Goal: Information Seeking & Learning: Learn about a topic

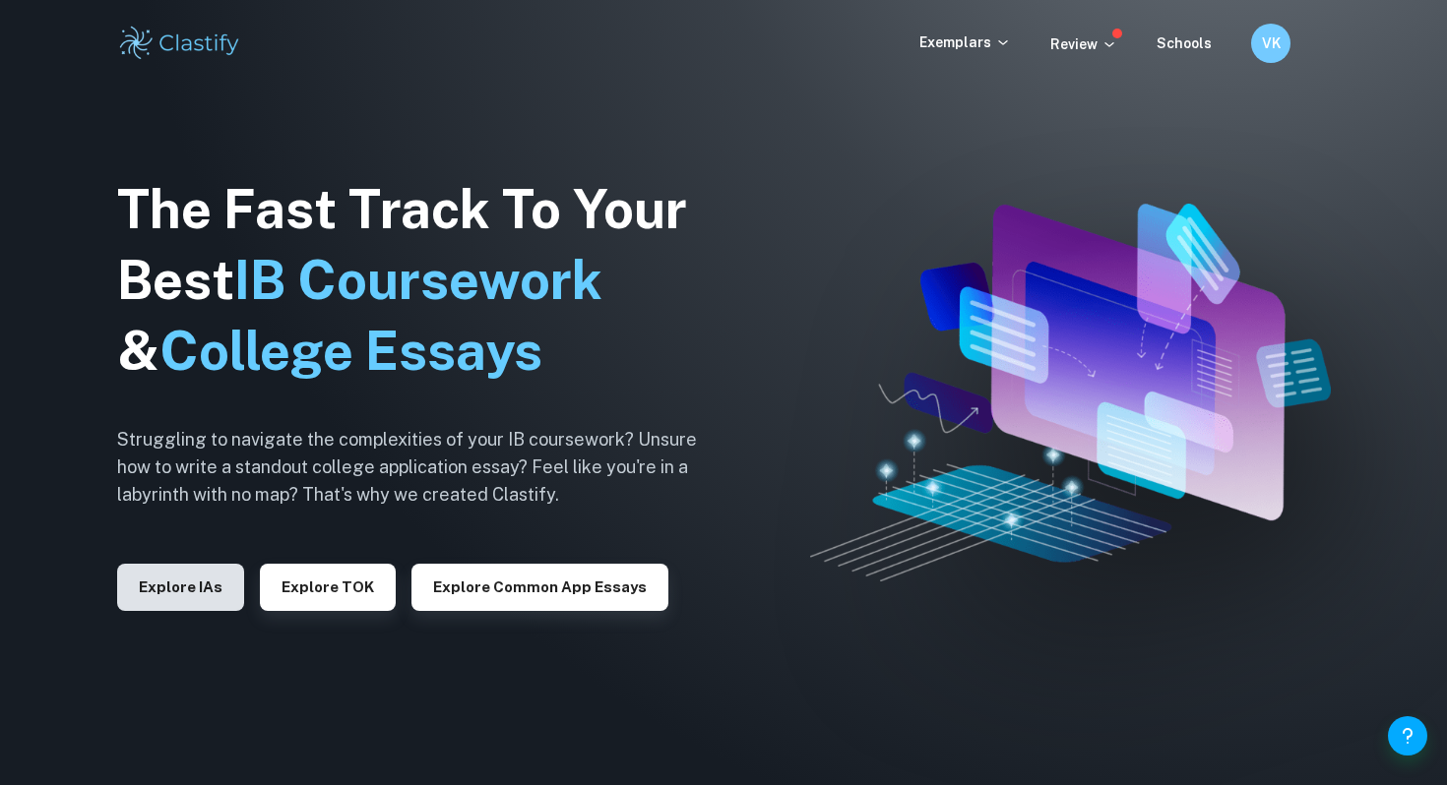
click at [210, 598] on button "Explore IAs" at bounding box center [180, 587] width 127 height 47
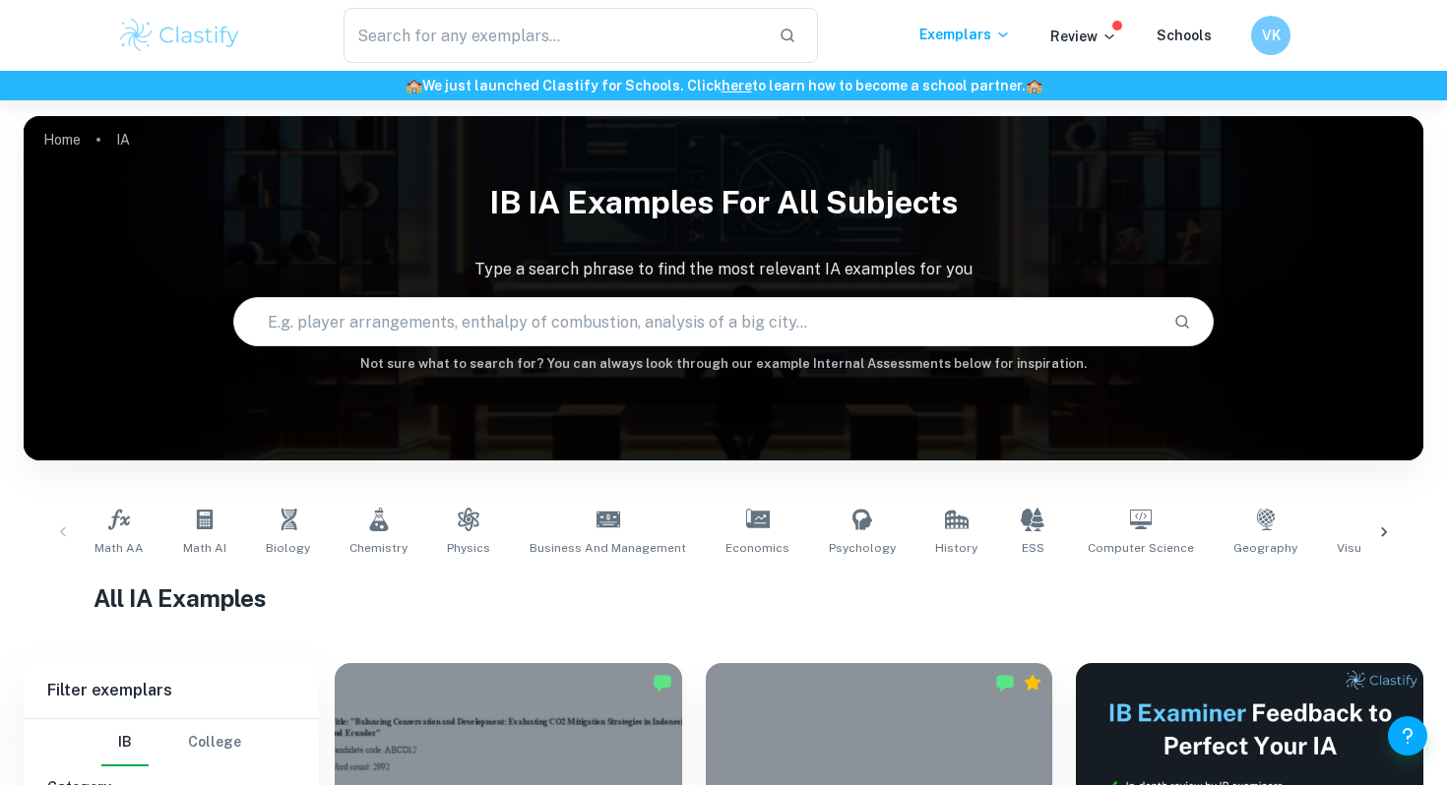
scroll to position [345, 0]
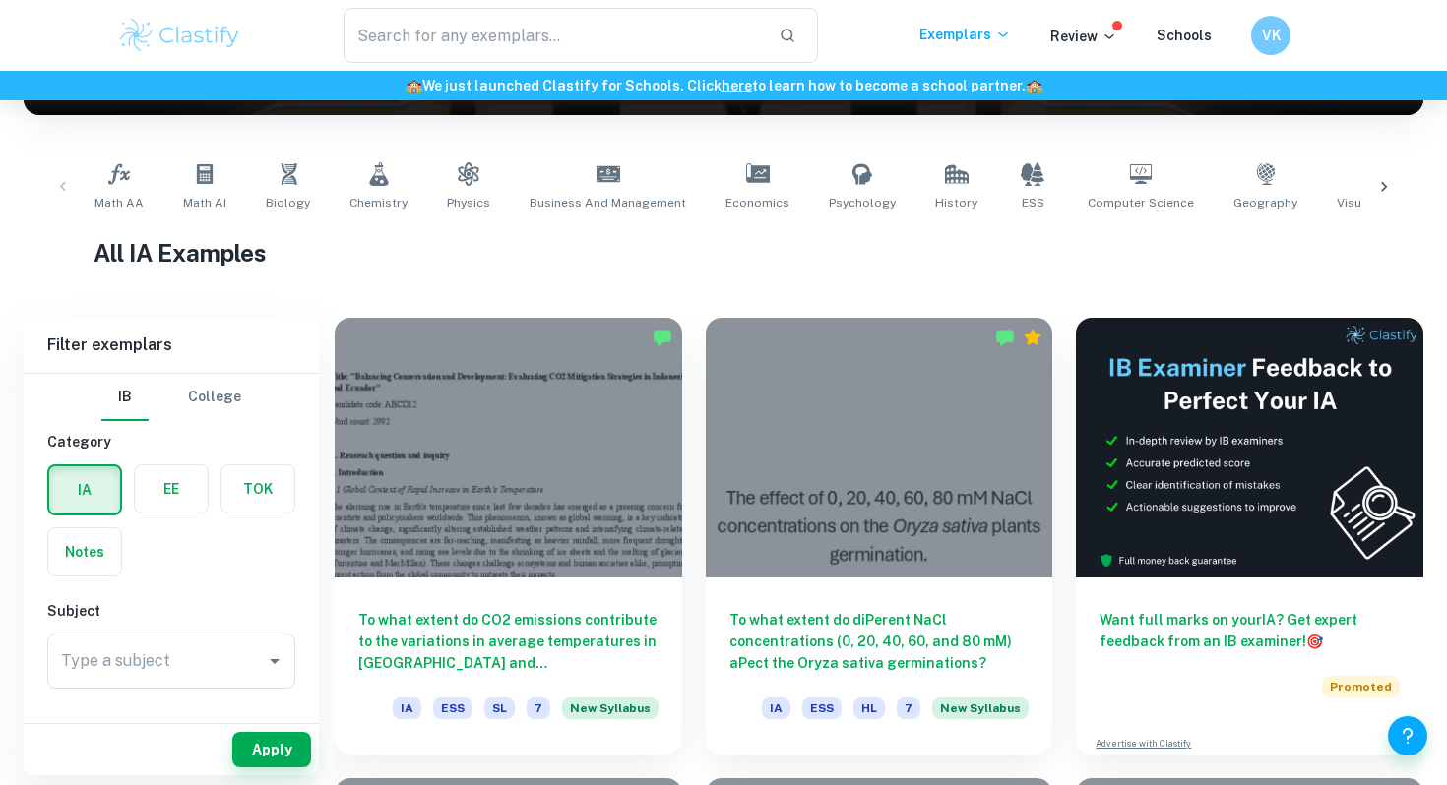
click at [1397, 176] on div at bounding box center [1383, 186] width 47 height 65
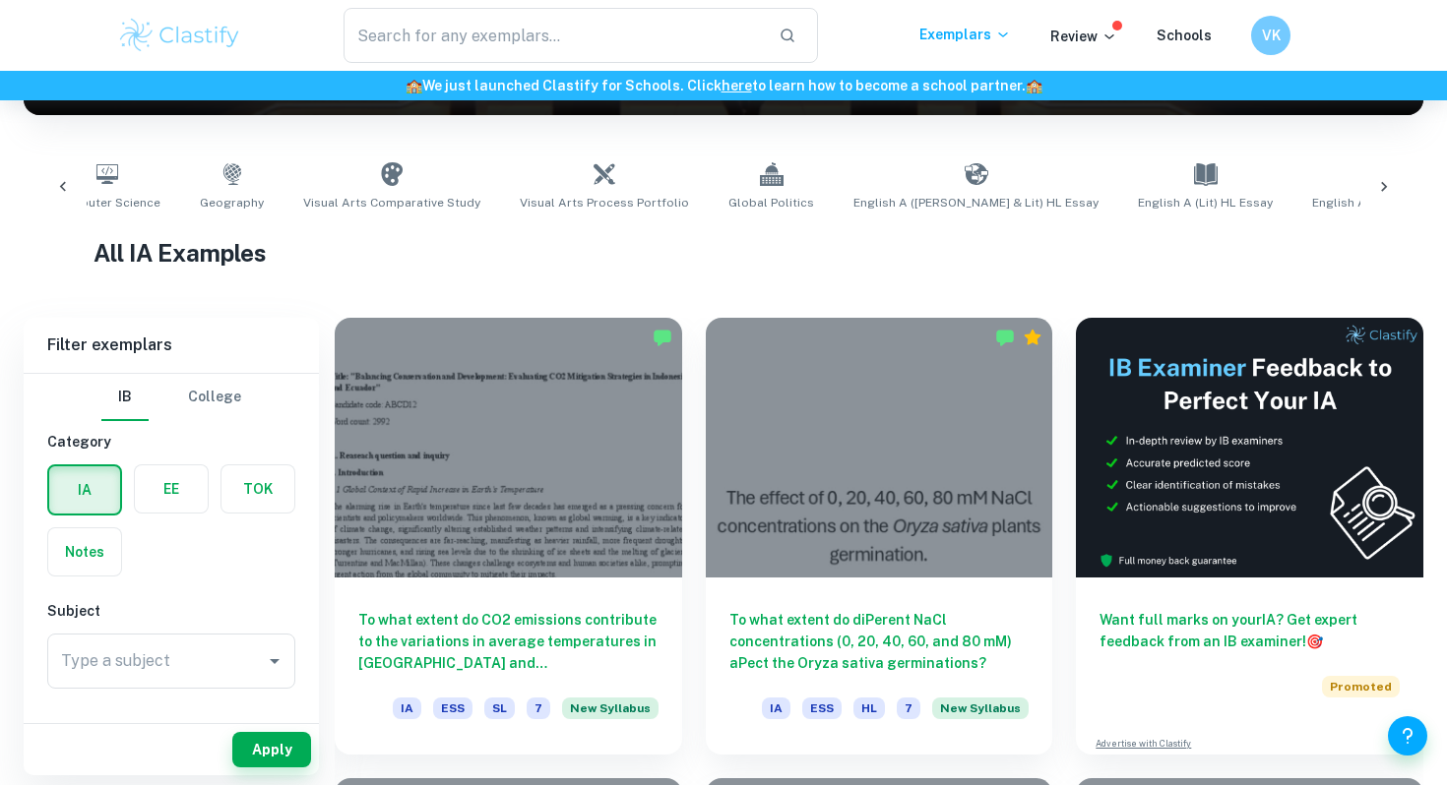
scroll to position [0, 1106]
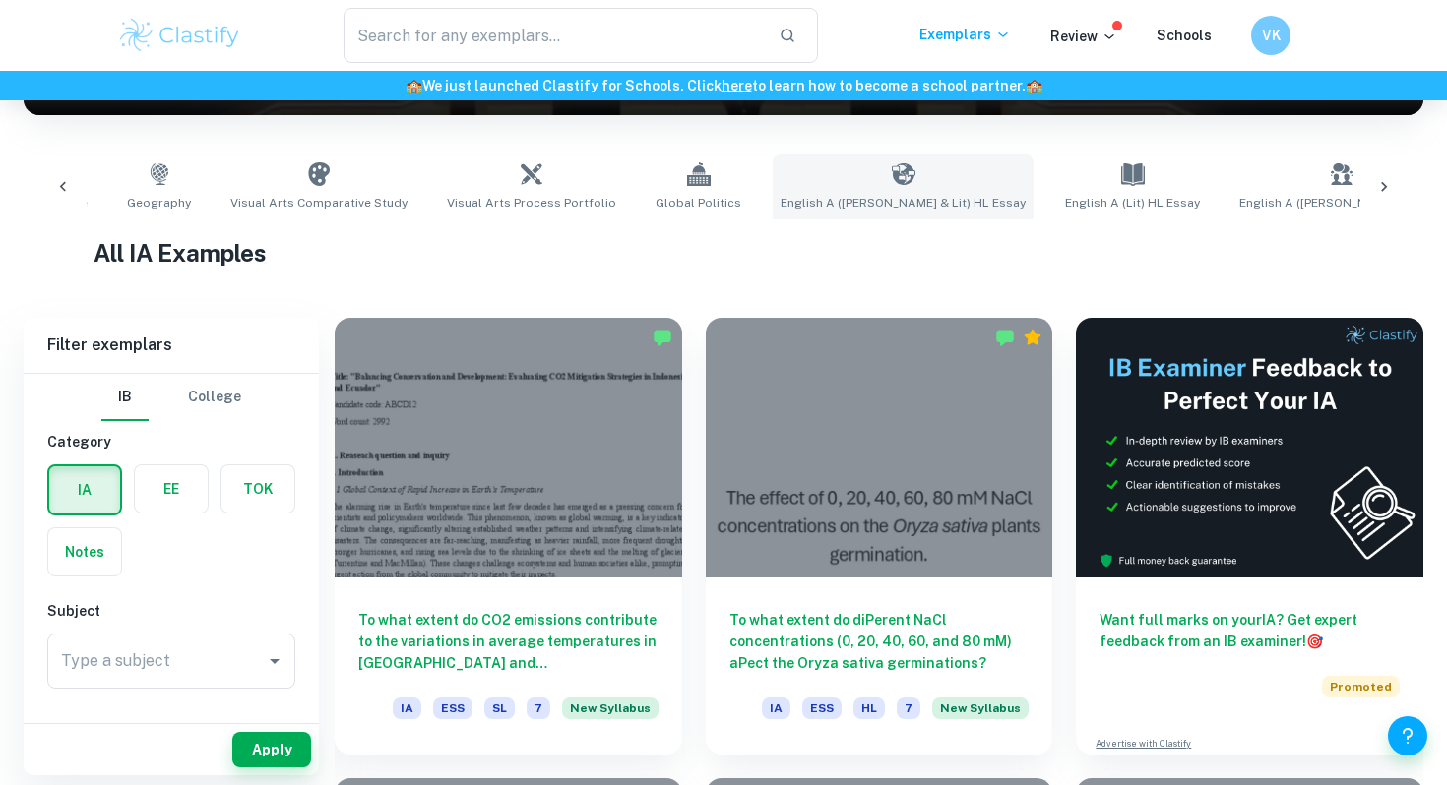
click at [793, 190] on link "English A ([PERSON_NAME] & Lit) HL Essay" at bounding box center [902, 186] width 261 height 65
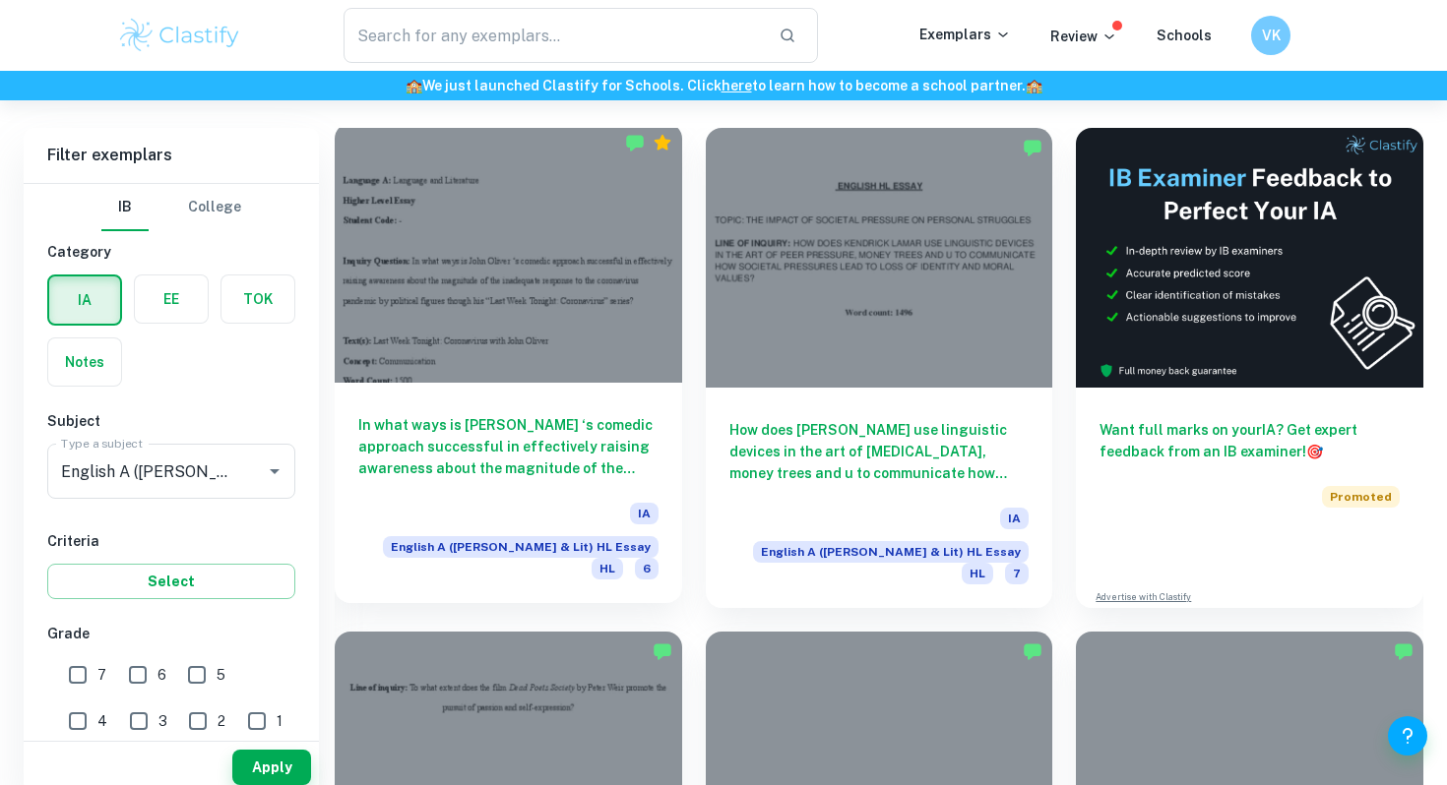
scroll to position [533, 0]
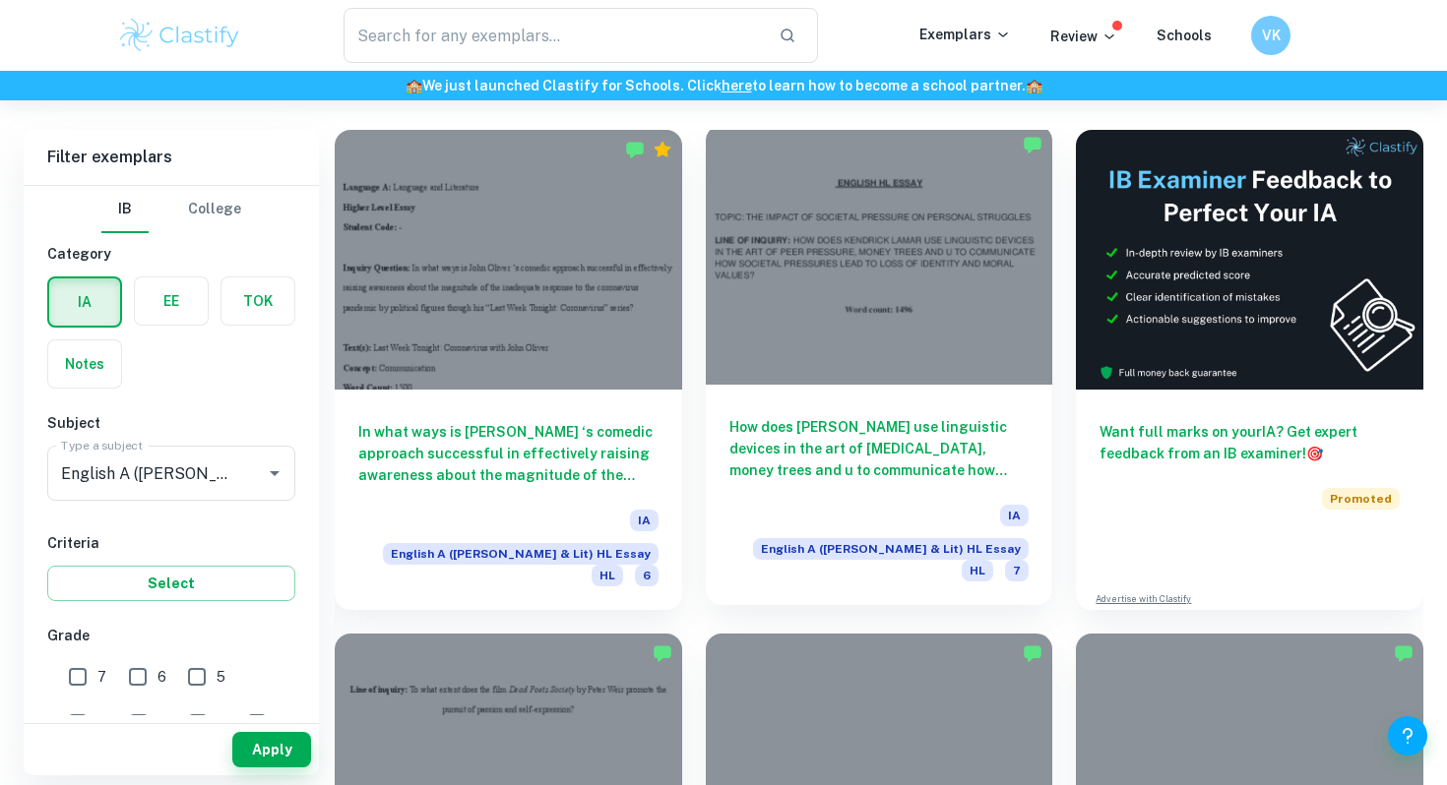
click at [924, 432] on h6 "How does [PERSON_NAME] use linguistic devices in the art of [MEDICAL_DATA], mon…" at bounding box center [879, 448] width 300 height 65
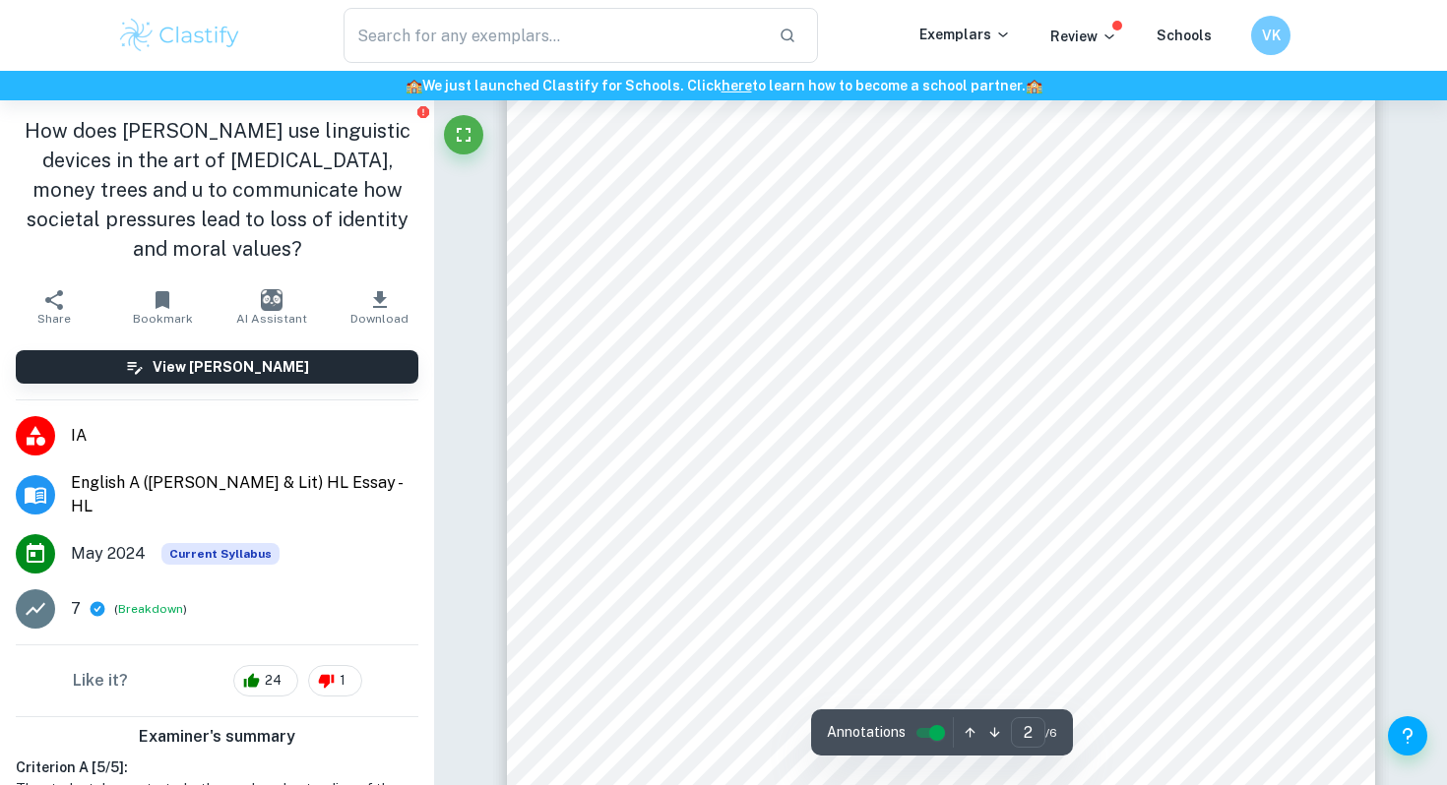
type input "1"
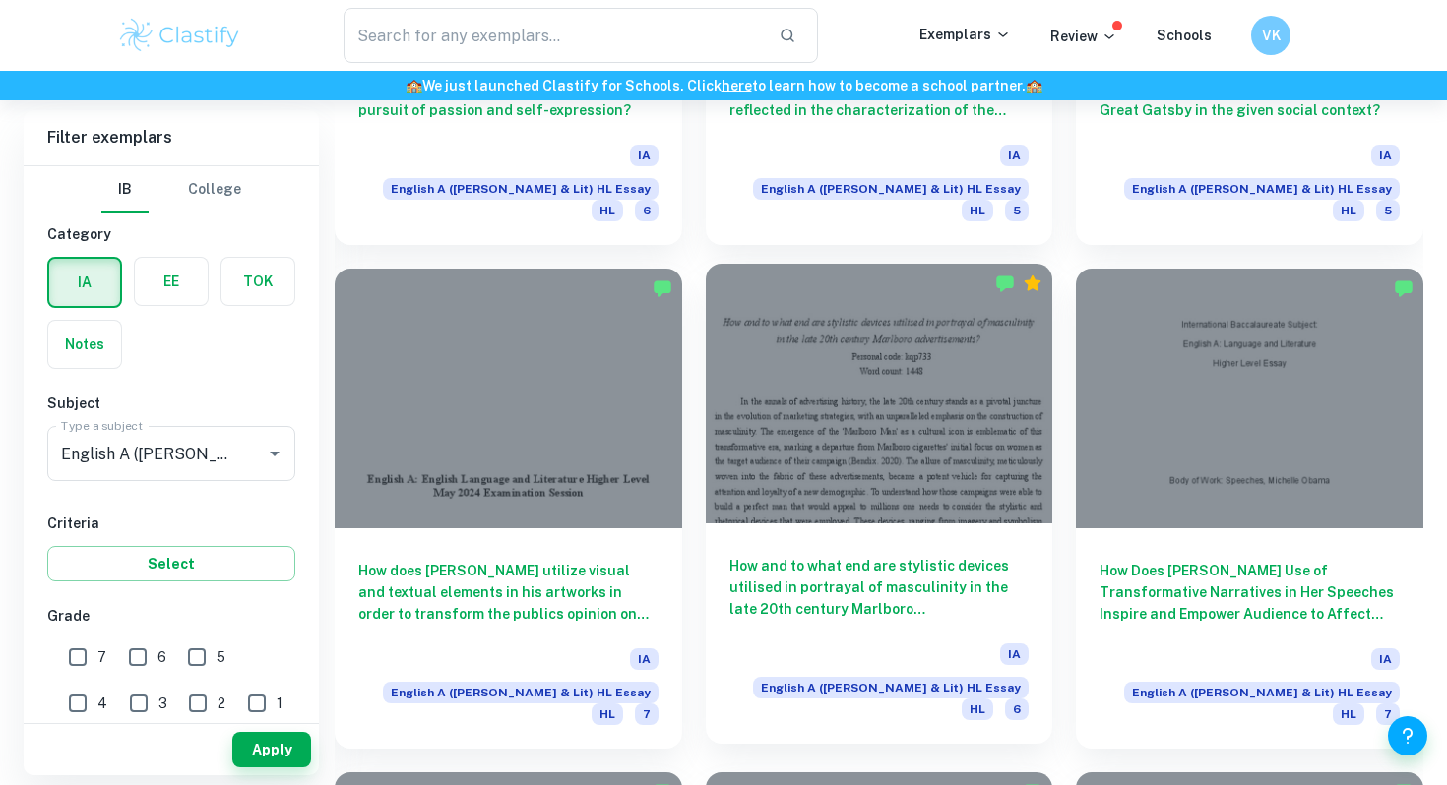
scroll to position [1405, 0]
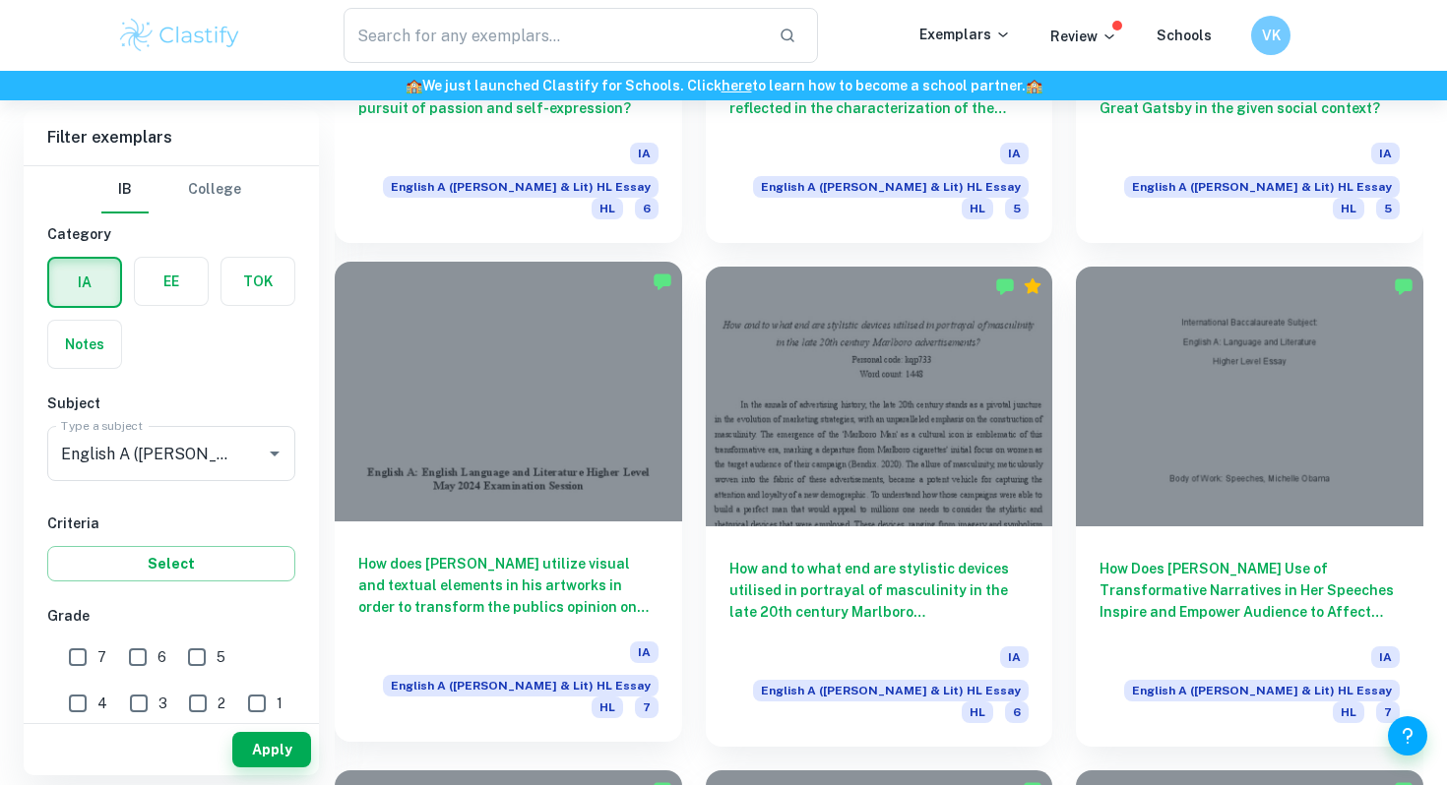
click at [515, 388] on div at bounding box center [508, 392] width 347 height 260
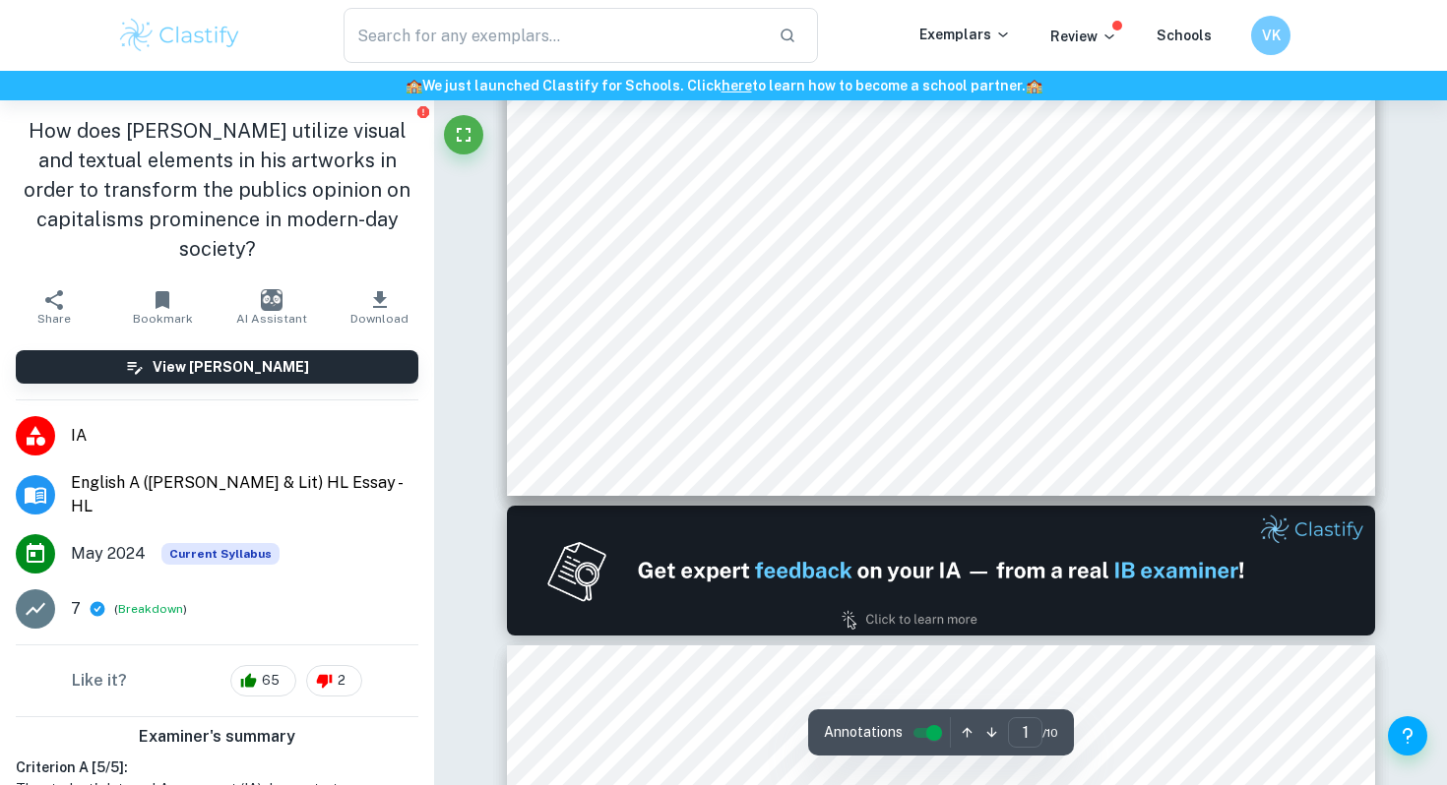
scroll to position [312, 0]
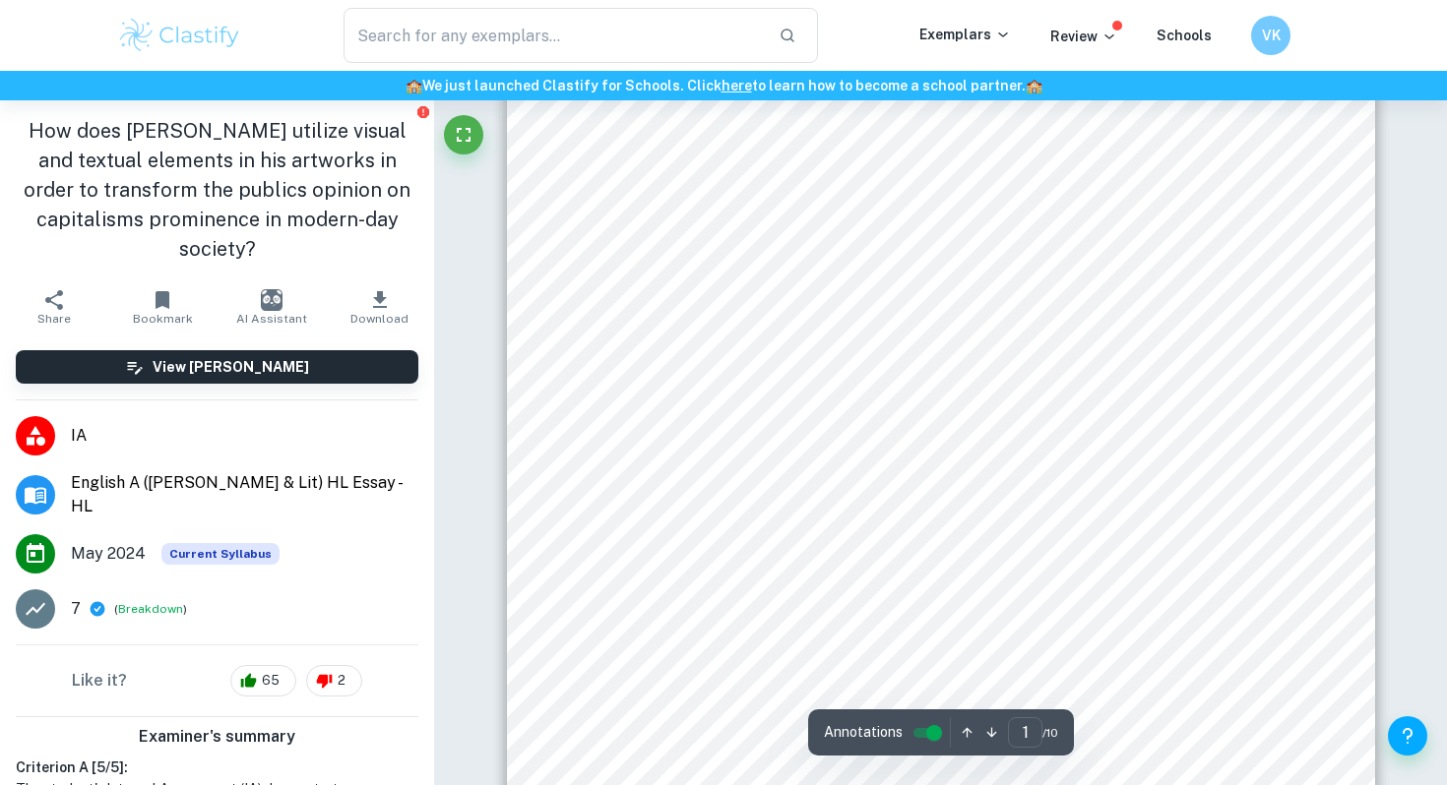
drag, startPoint x: 1173, startPoint y: 371, endPoint x: 822, endPoint y: 403, distance: 352.8
click at [823, 403] on div "English A: English Language and Literature Higher Level [DATE] Examination Sess…" at bounding box center [941, 369] width 868 height 1123
click at [818, 390] on div "English A: English Language and Literature Higher Level [DATE] Examination Sess…" at bounding box center [941, 369] width 868 height 1123
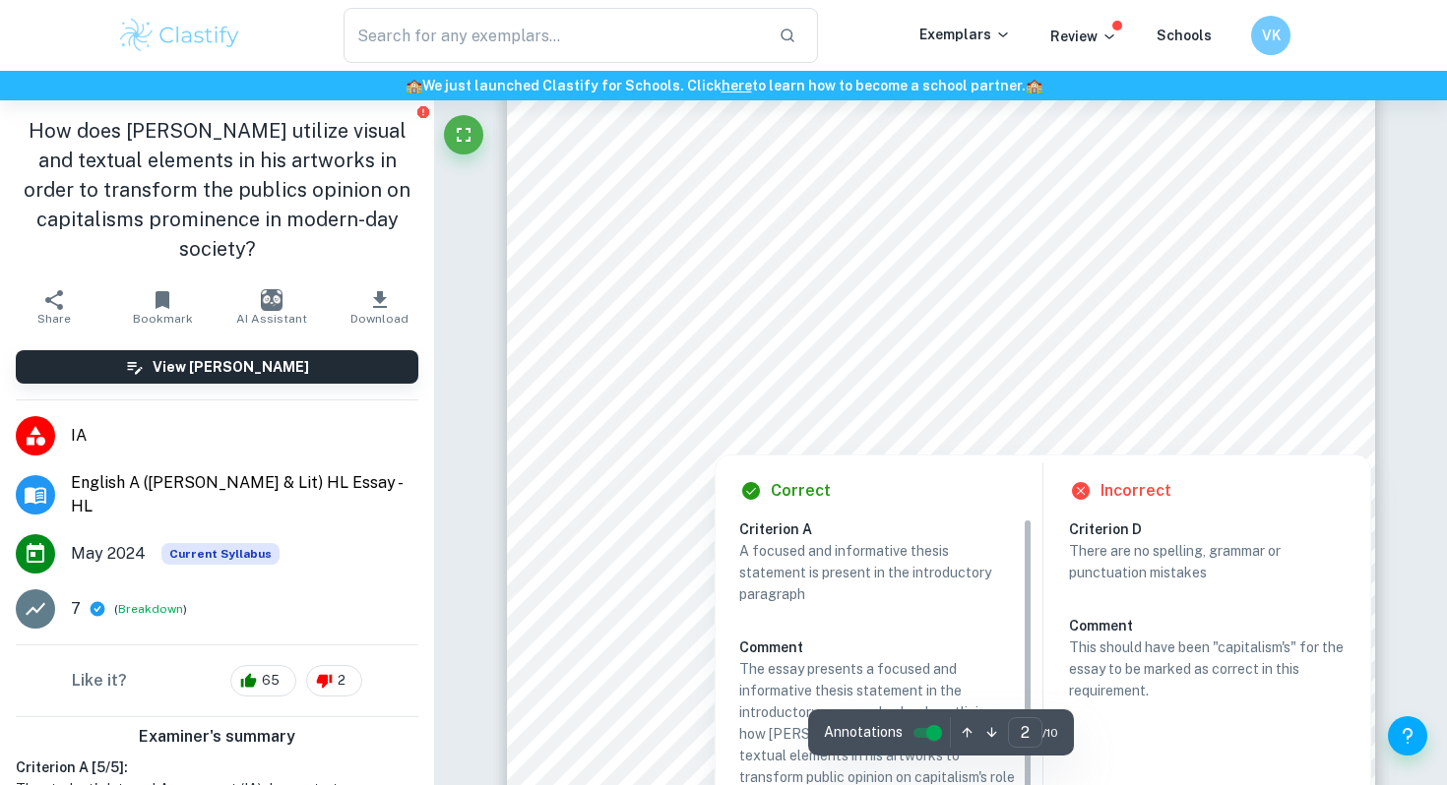
scroll to position [1447, 0]
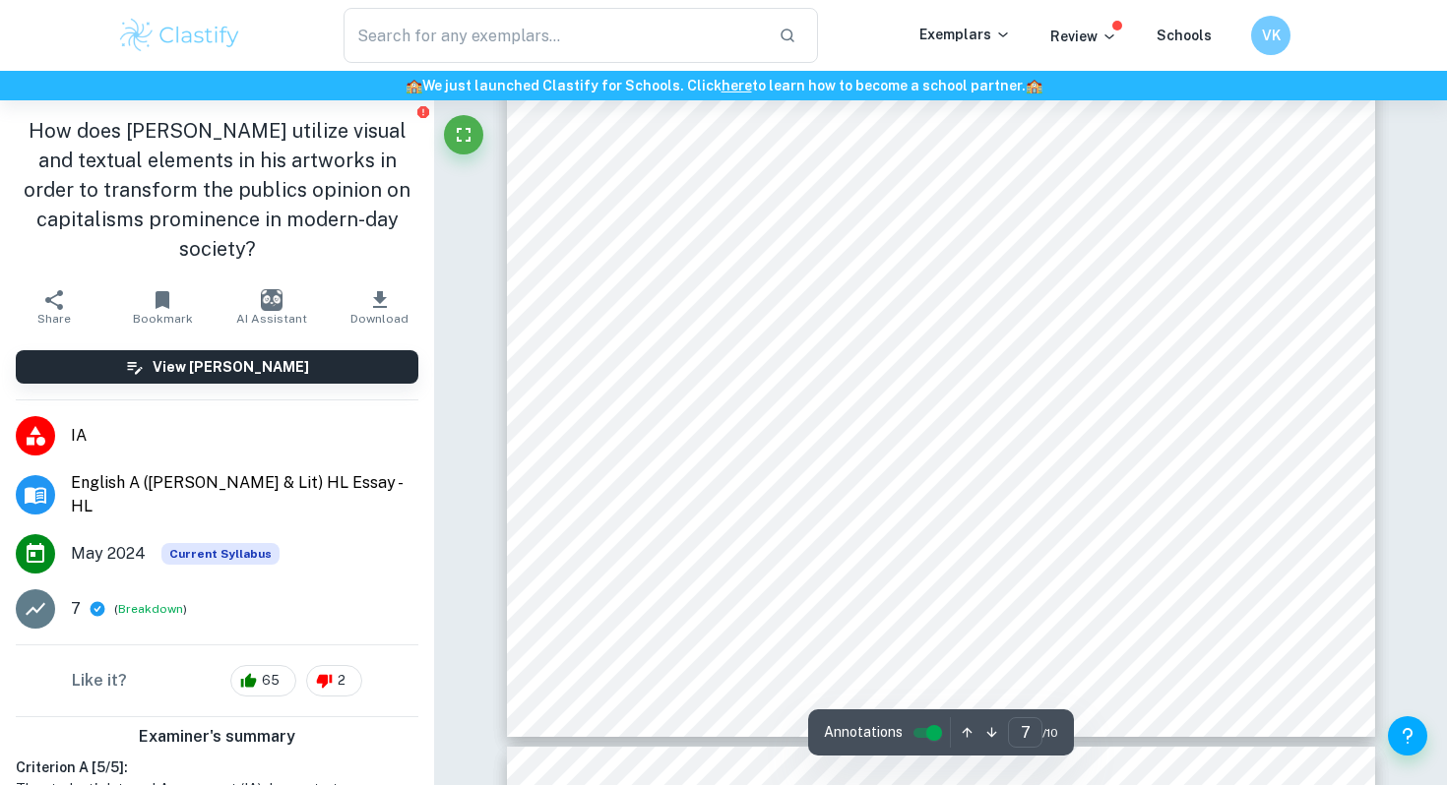
type input "8"
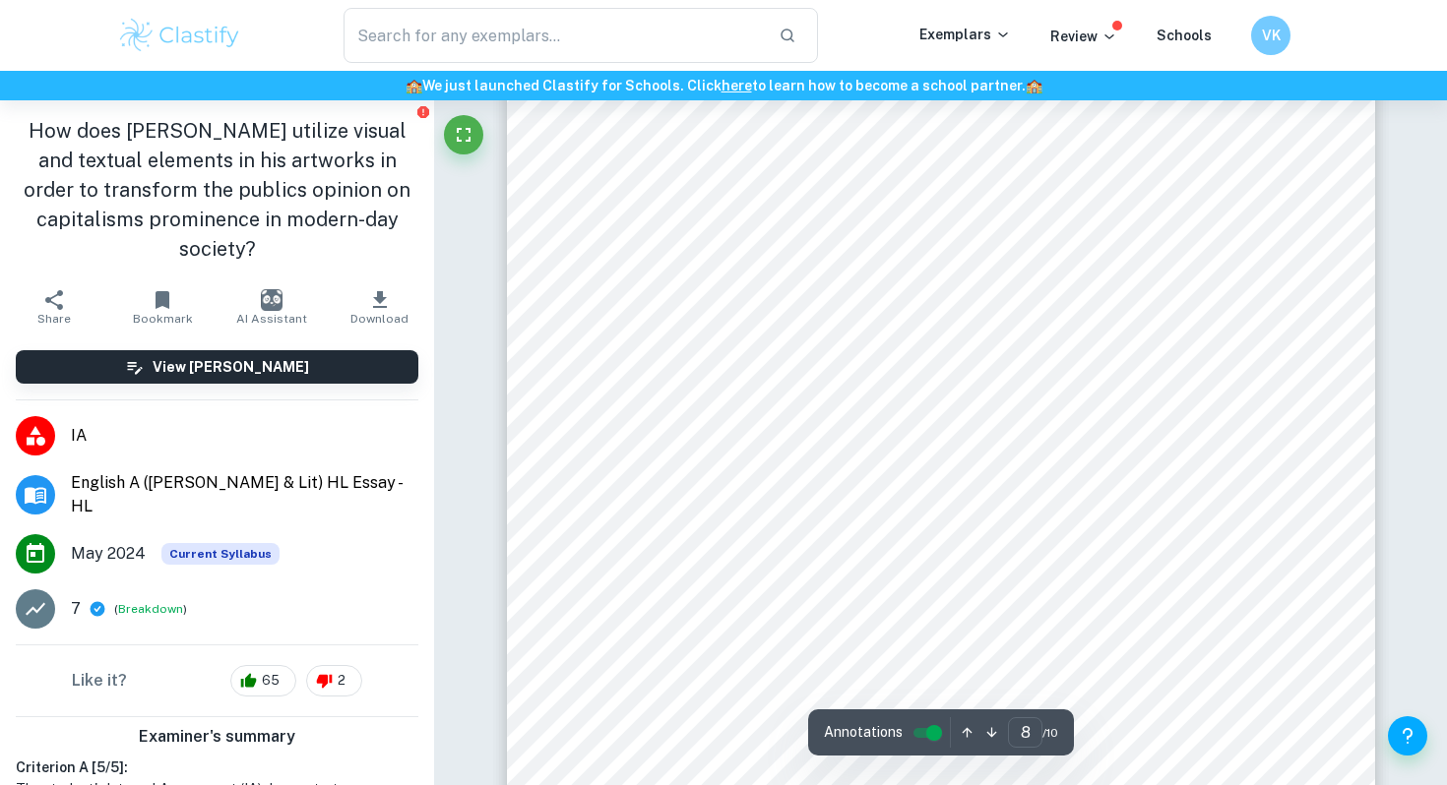
scroll to position [8509, 0]
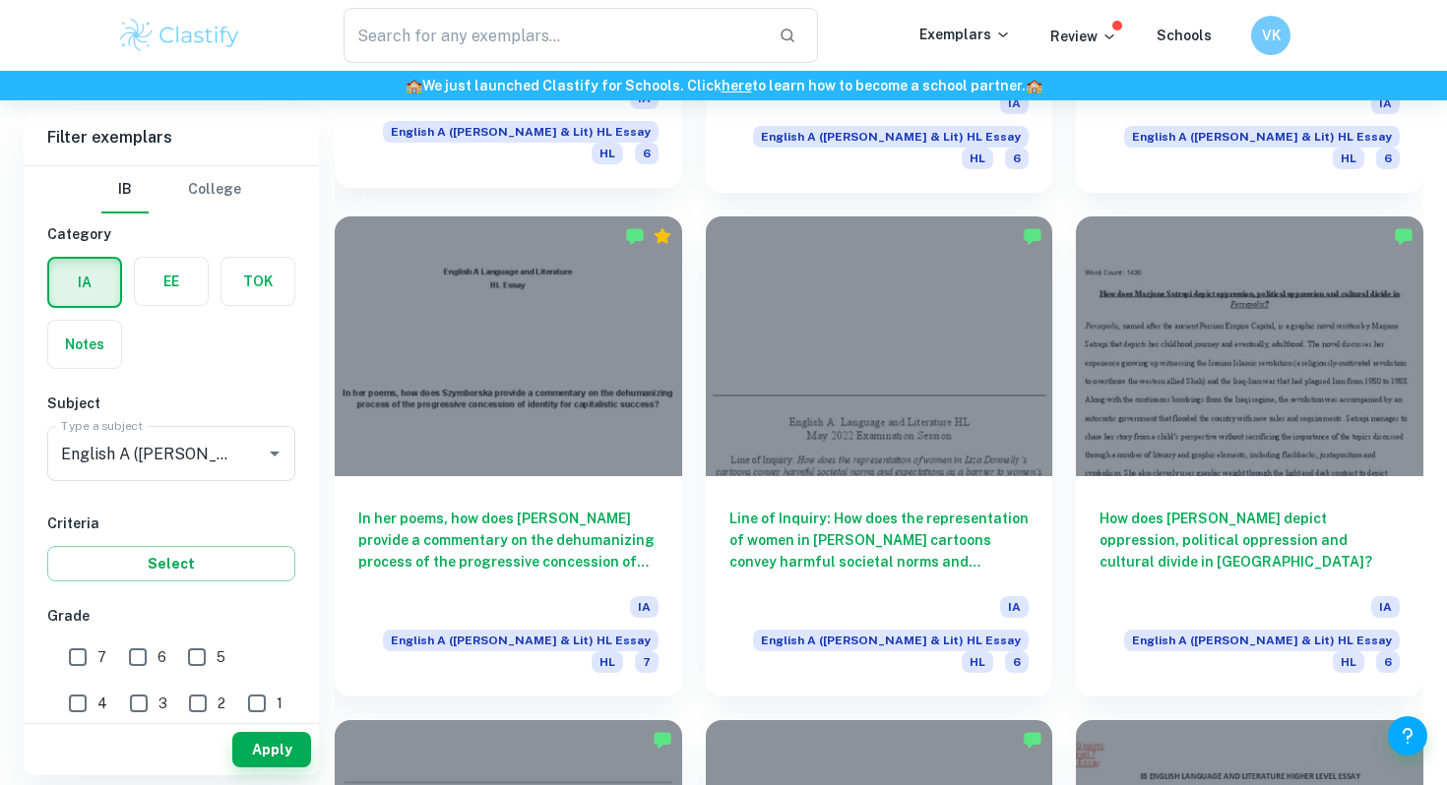
scroll to position [5174, 0]
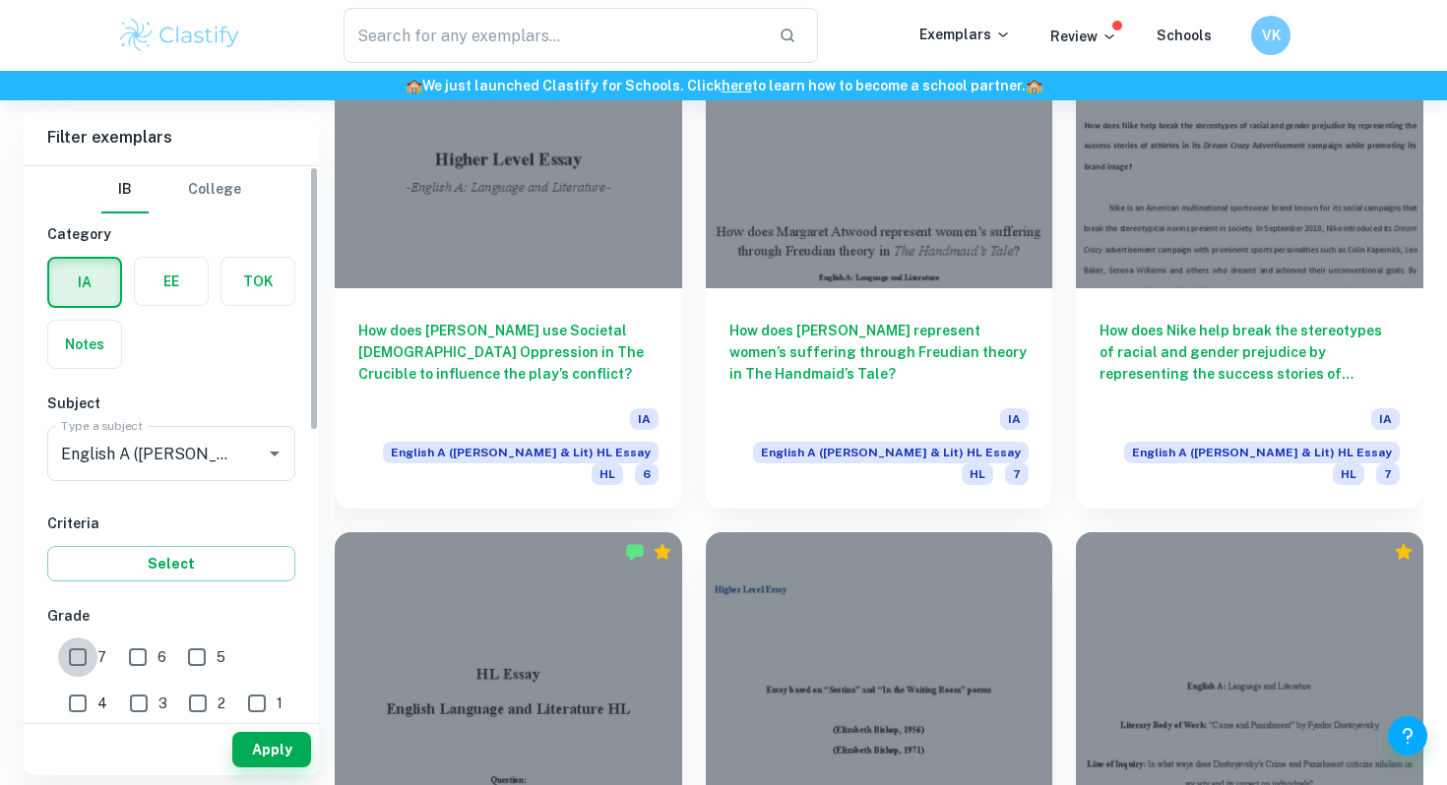
click at [94, 660] on input "7" at bounding box center [77, 657] width 39 height 39
checkbox input "true"
click at [281, 768] on div "Apply" at bounding box center [171, 749] width 295 height 51
click at [280, 755] on button "Apply" at bounding box center [271, 749] width 79 height 35
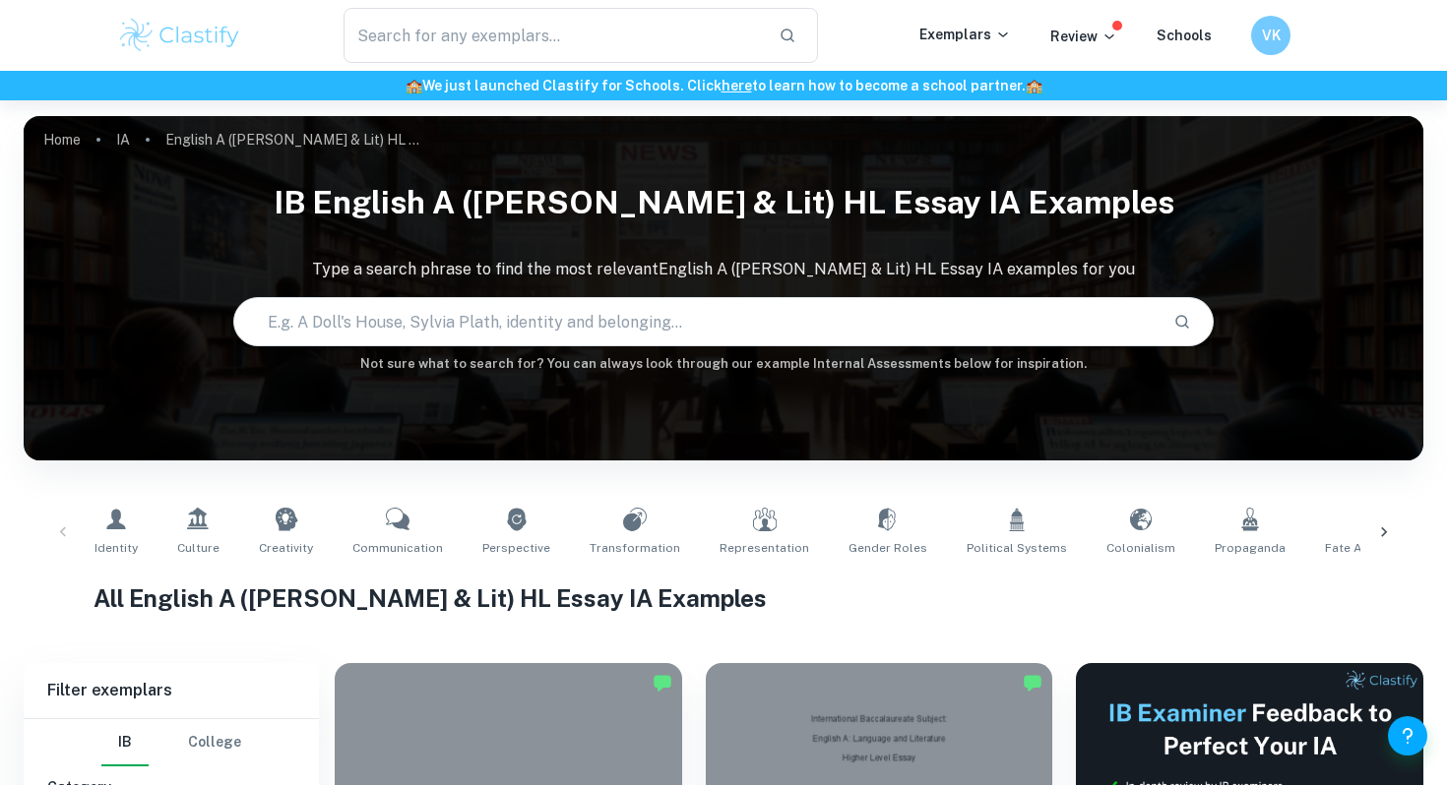
scroll to position [150, 0]
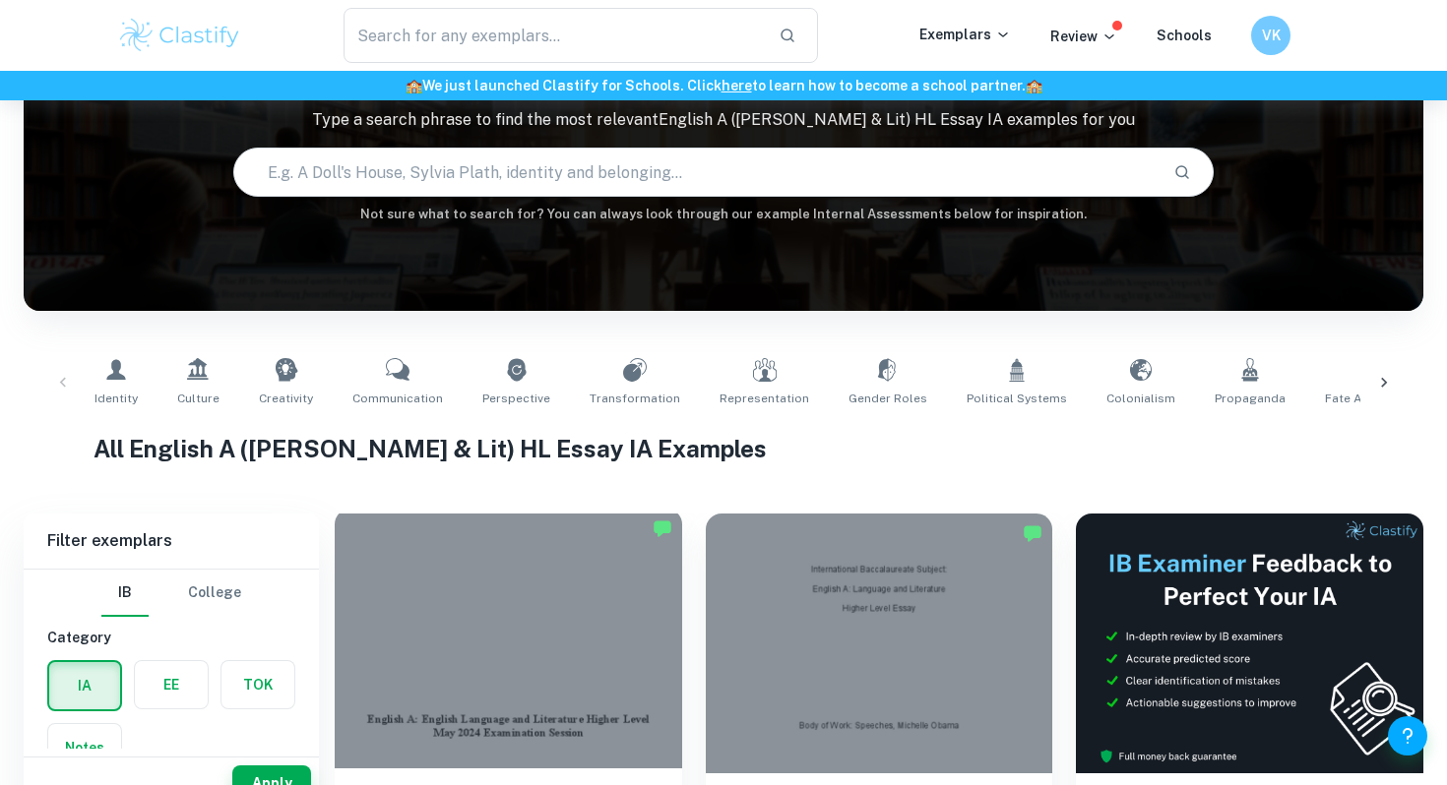
click at [551, 679] on div at bounding box center [508, 639] width 347 height 260
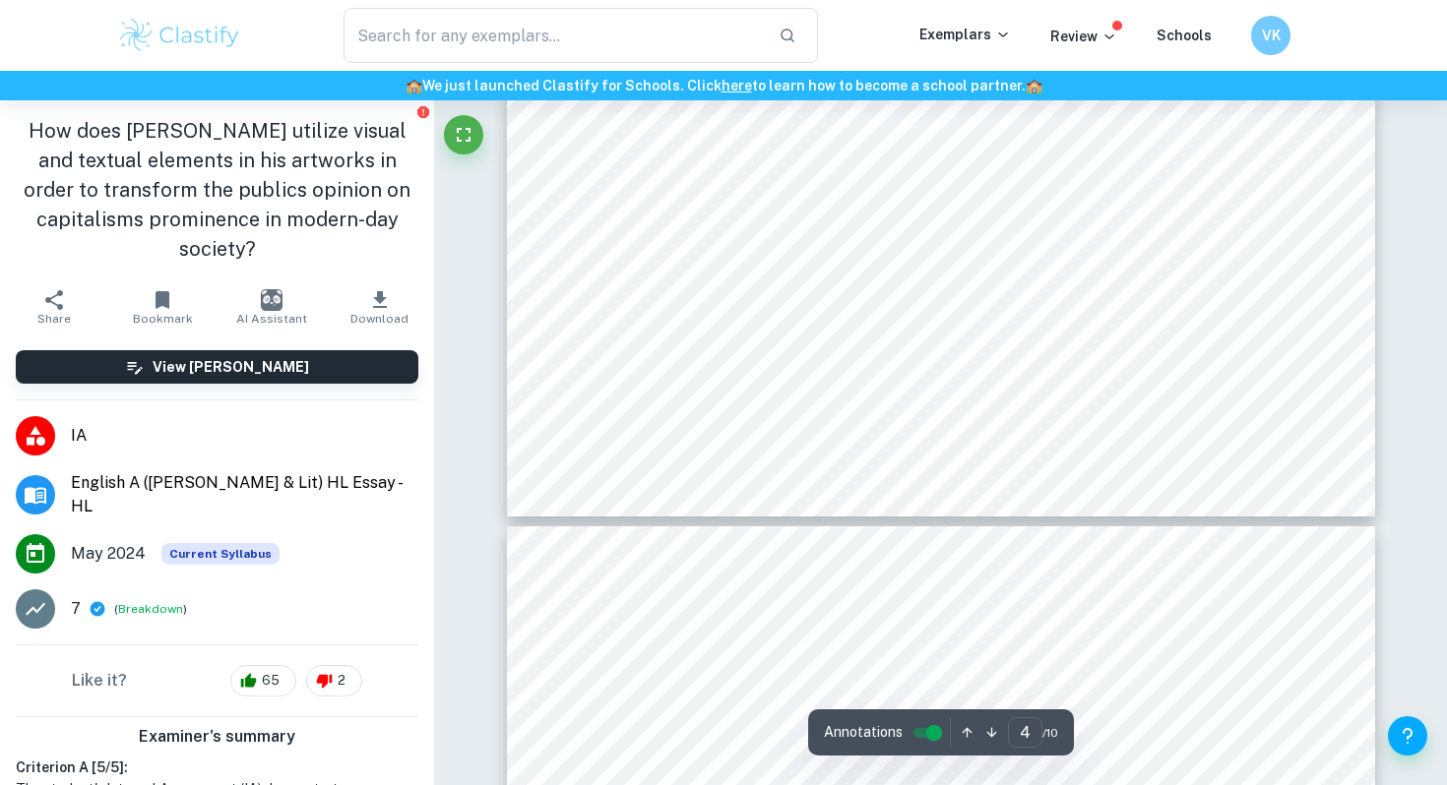
type input "5"
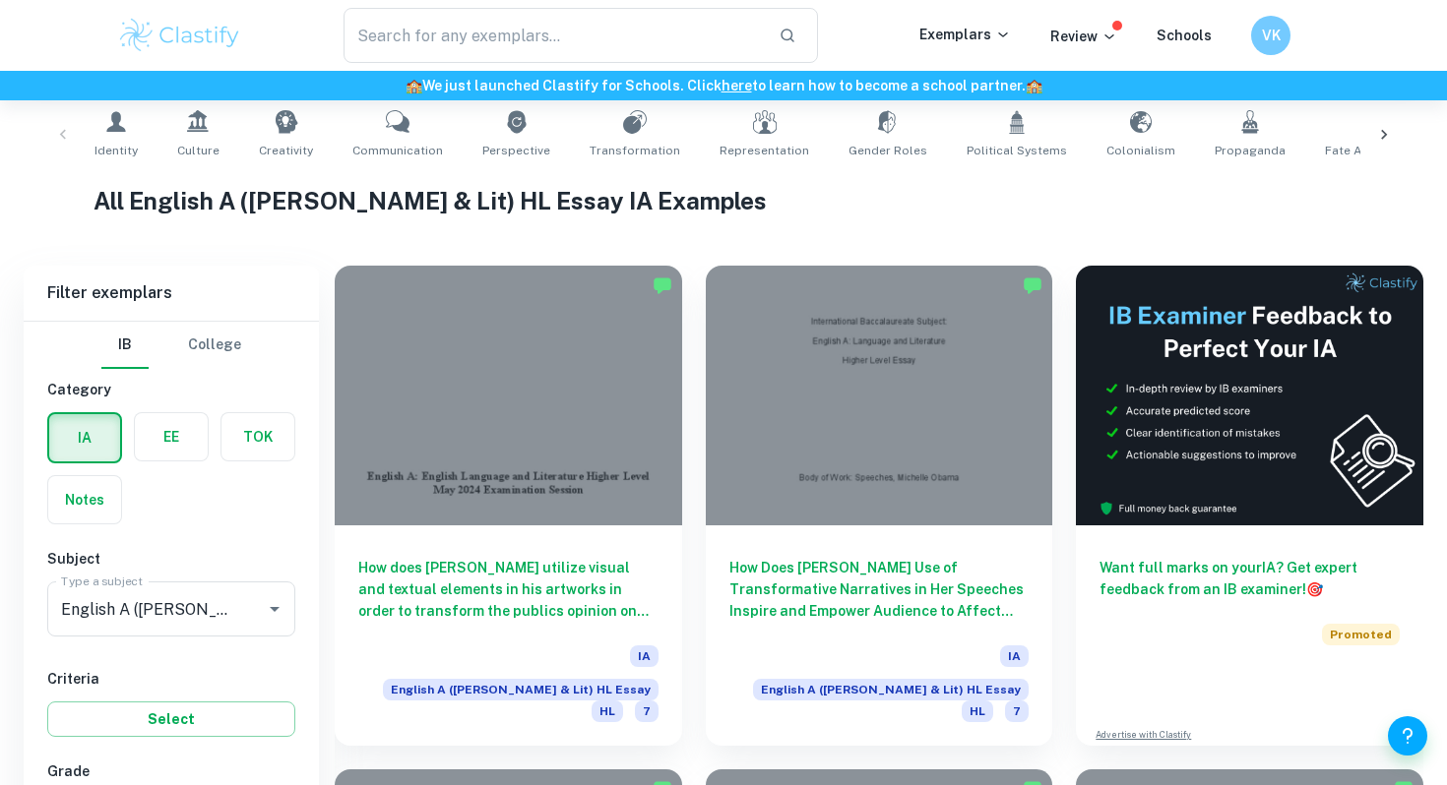
scroll to position [611, 0]
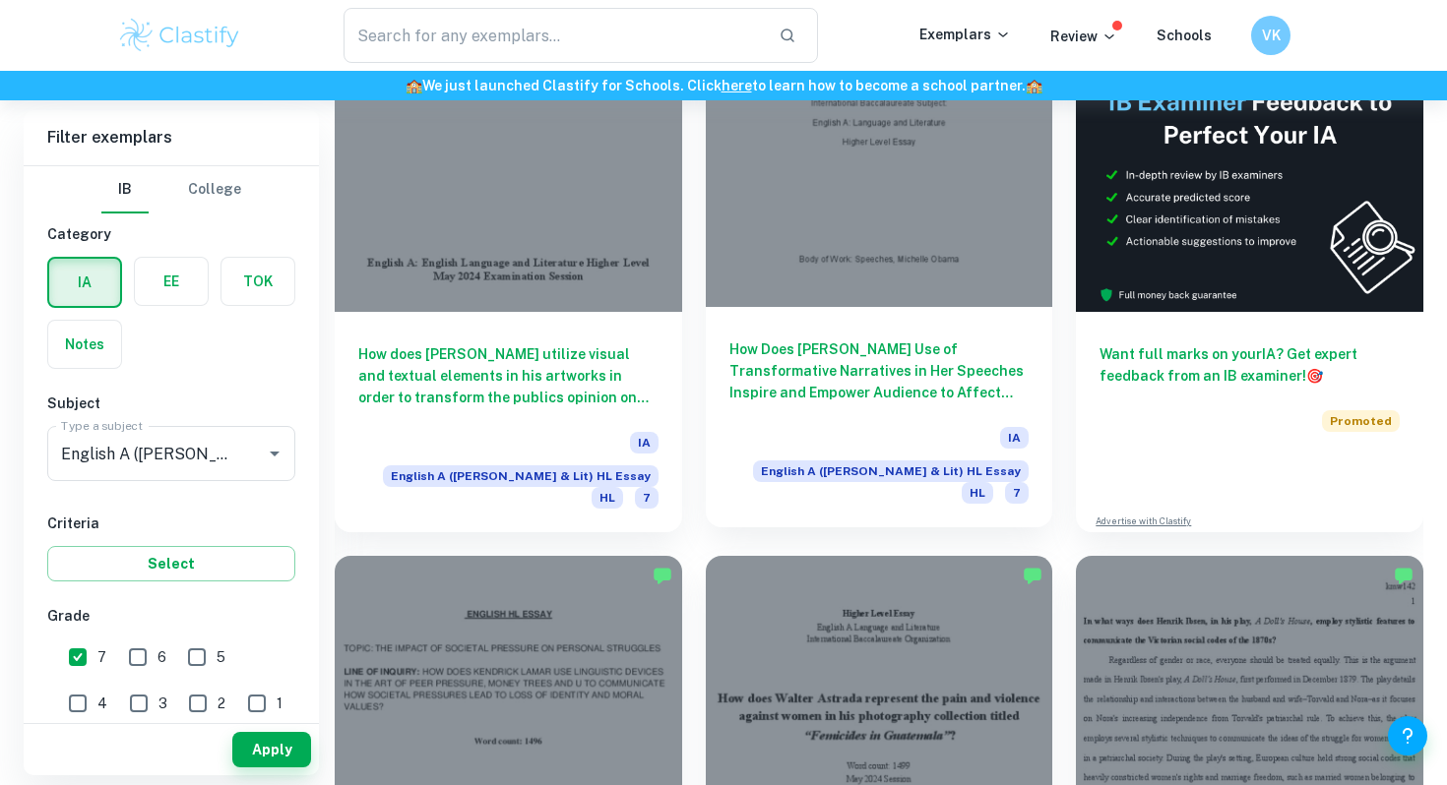
click at [822, 251] on div at bounding box center [879, 177] width 347 height 260
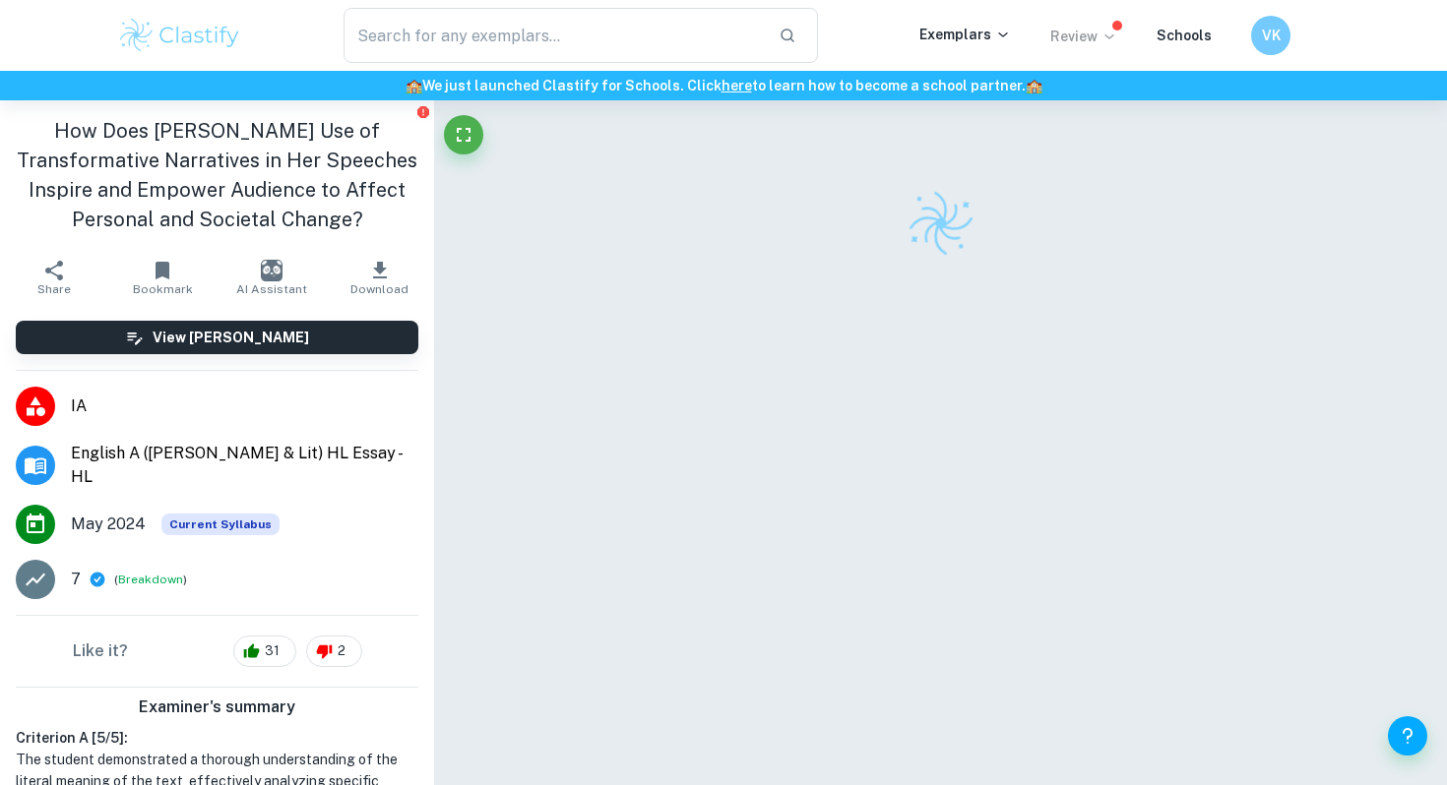
click at [1096, 44] on p "Review" at bounding box center [1083, 37] width 67 height 22
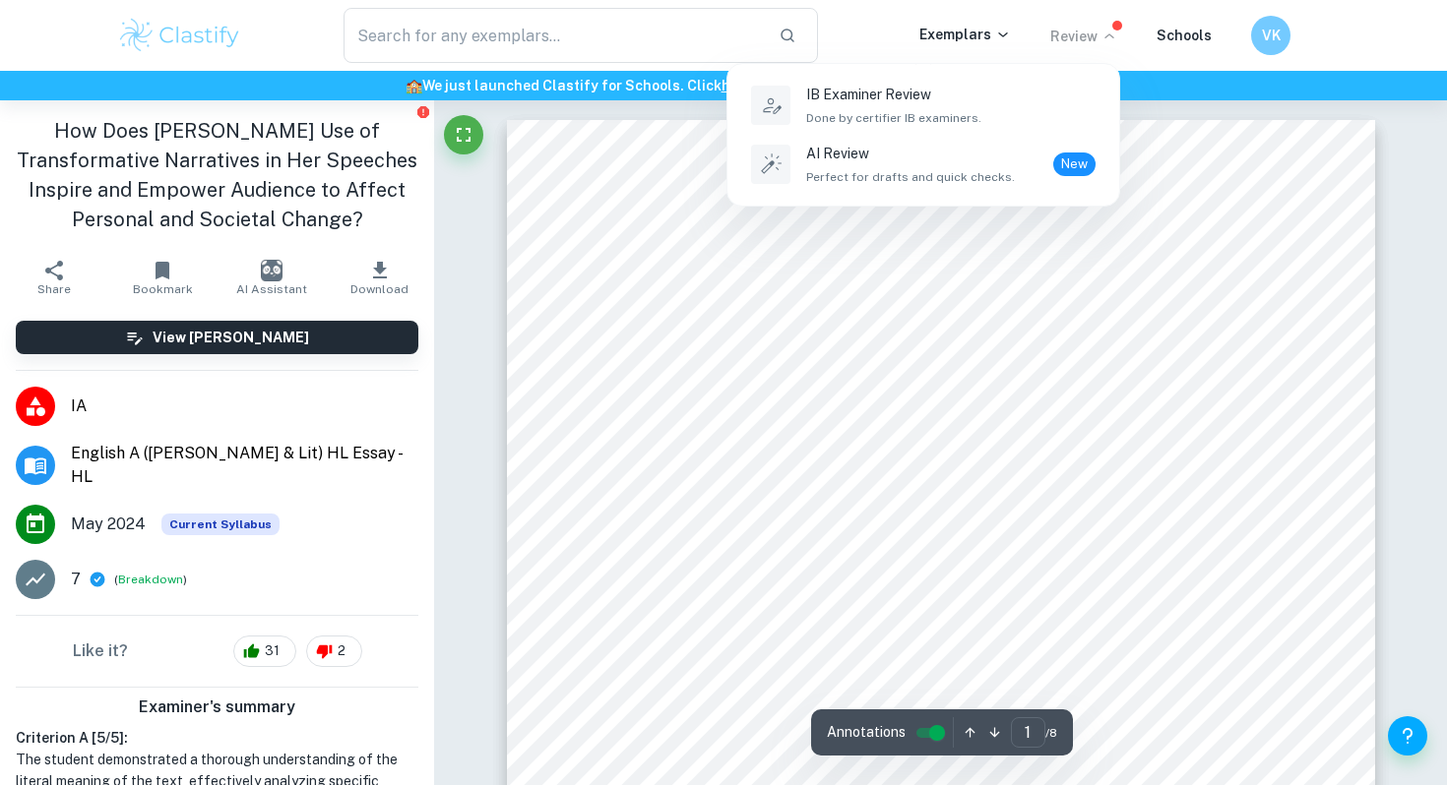
click at [1001, 411] on div at bounding box center [723, 392] width 1447 height 785
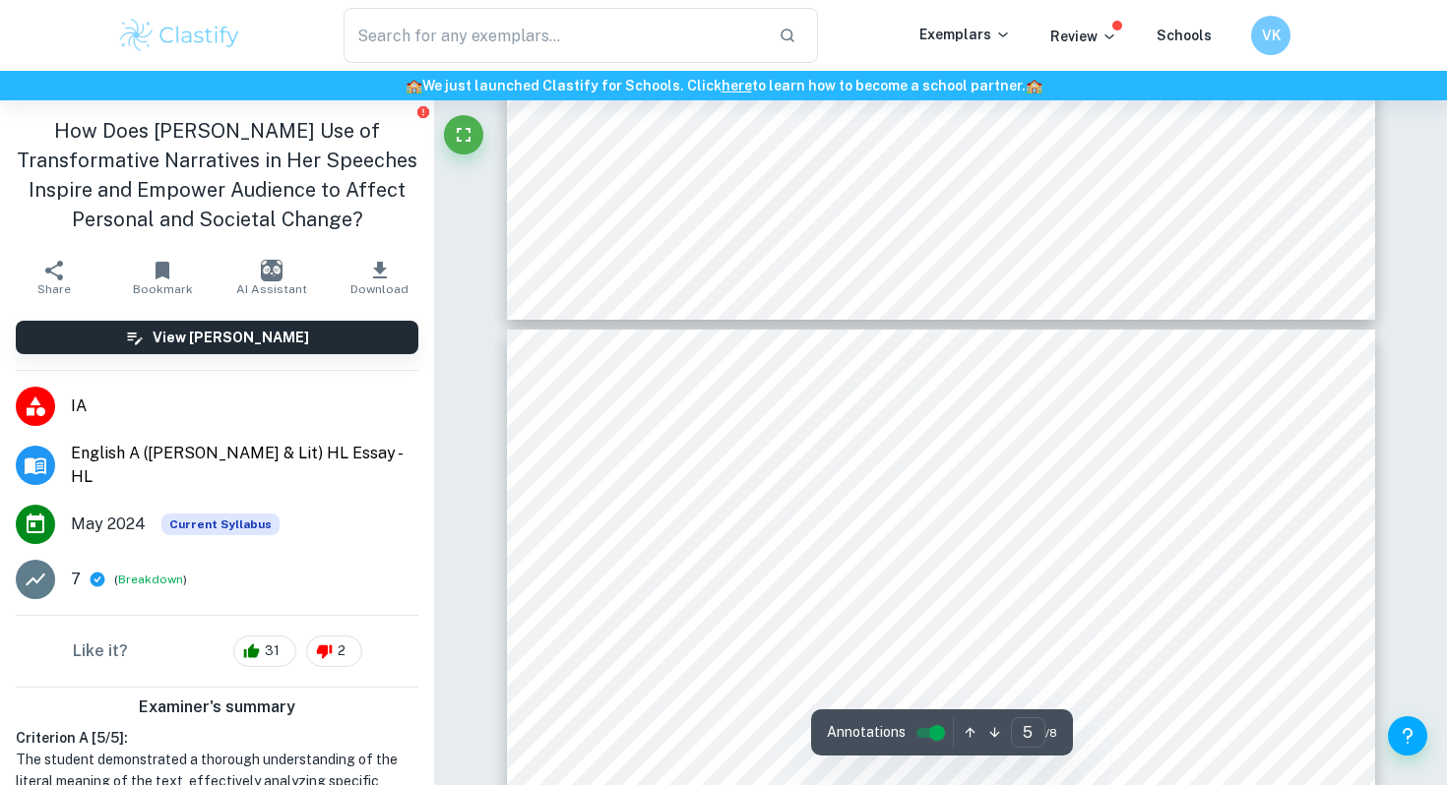
scroll to position [5535, 0]
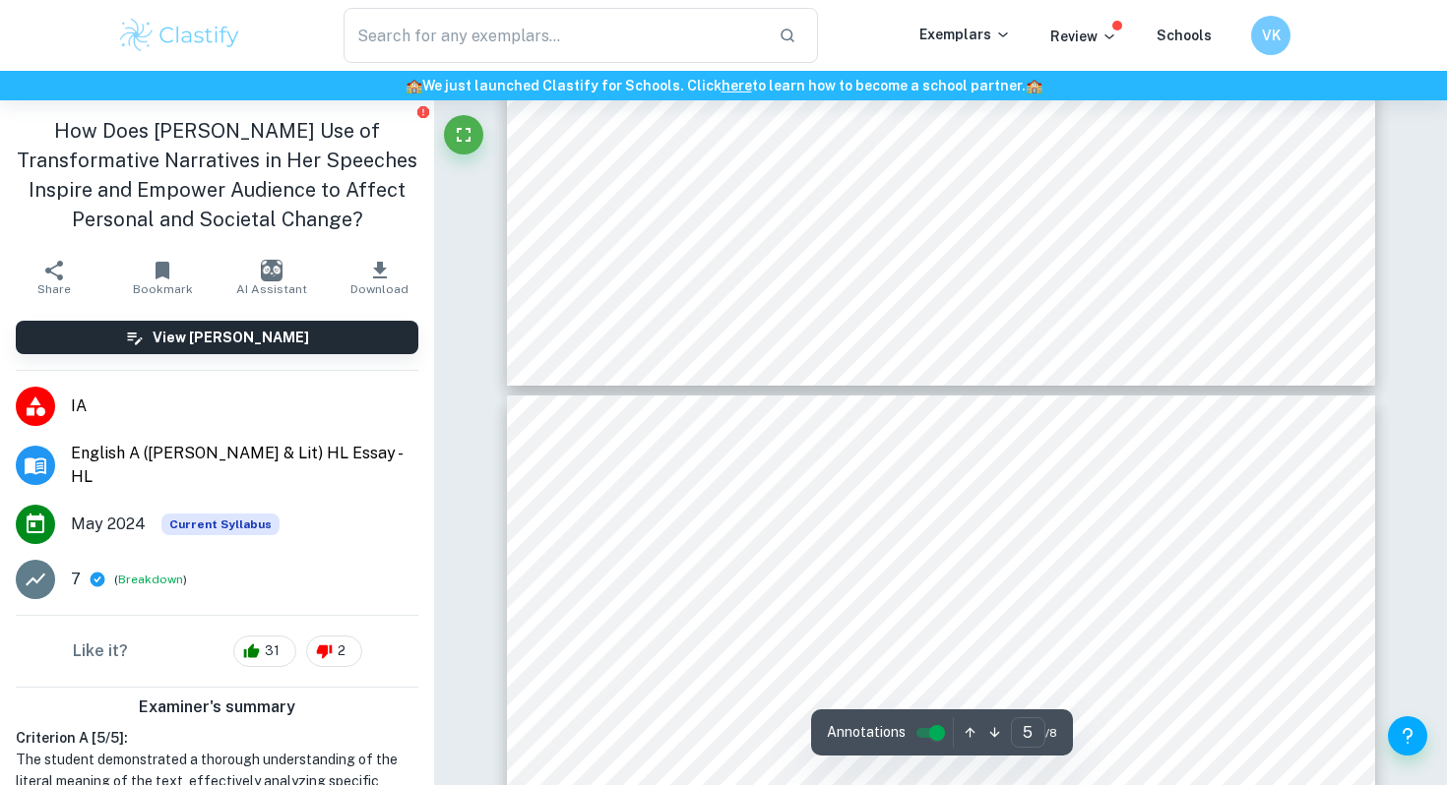
type input "6"
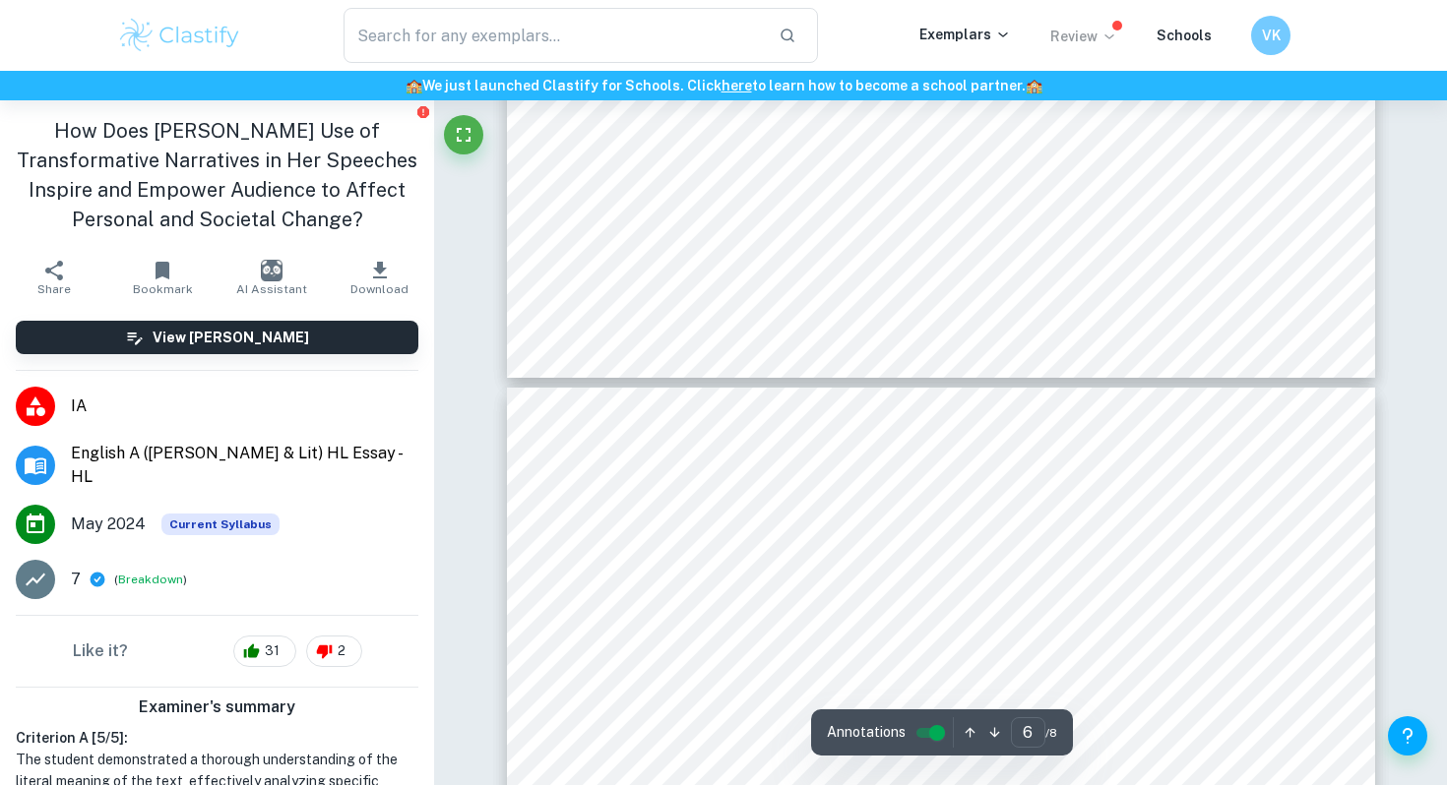
click at [1085, 30] on p "Review" at bounding box center [1083, 37] width 67 height 22
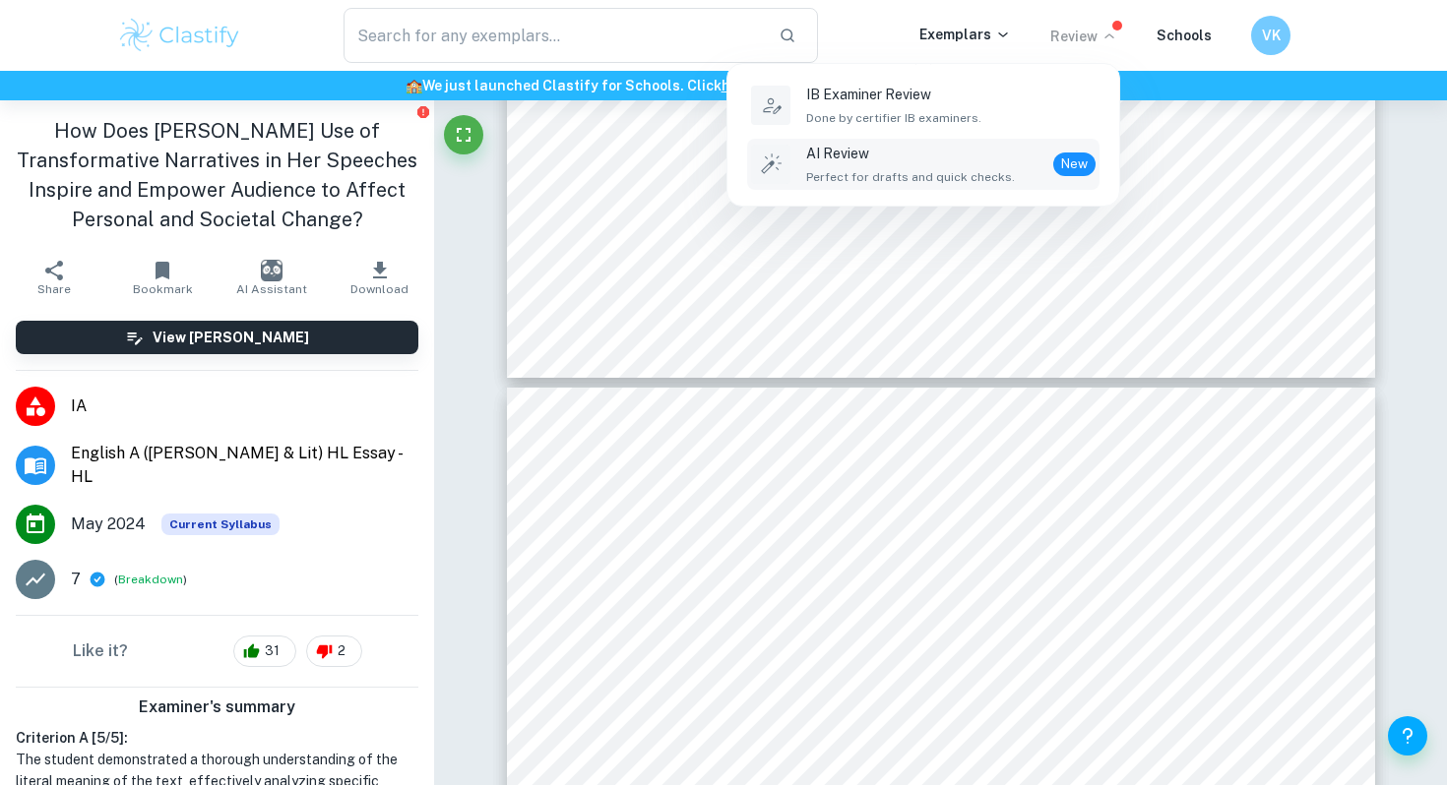
click at [956, 169] on span "Perfect for drafts and quick checks." at bounding box center [910, 177] width 209 height 18
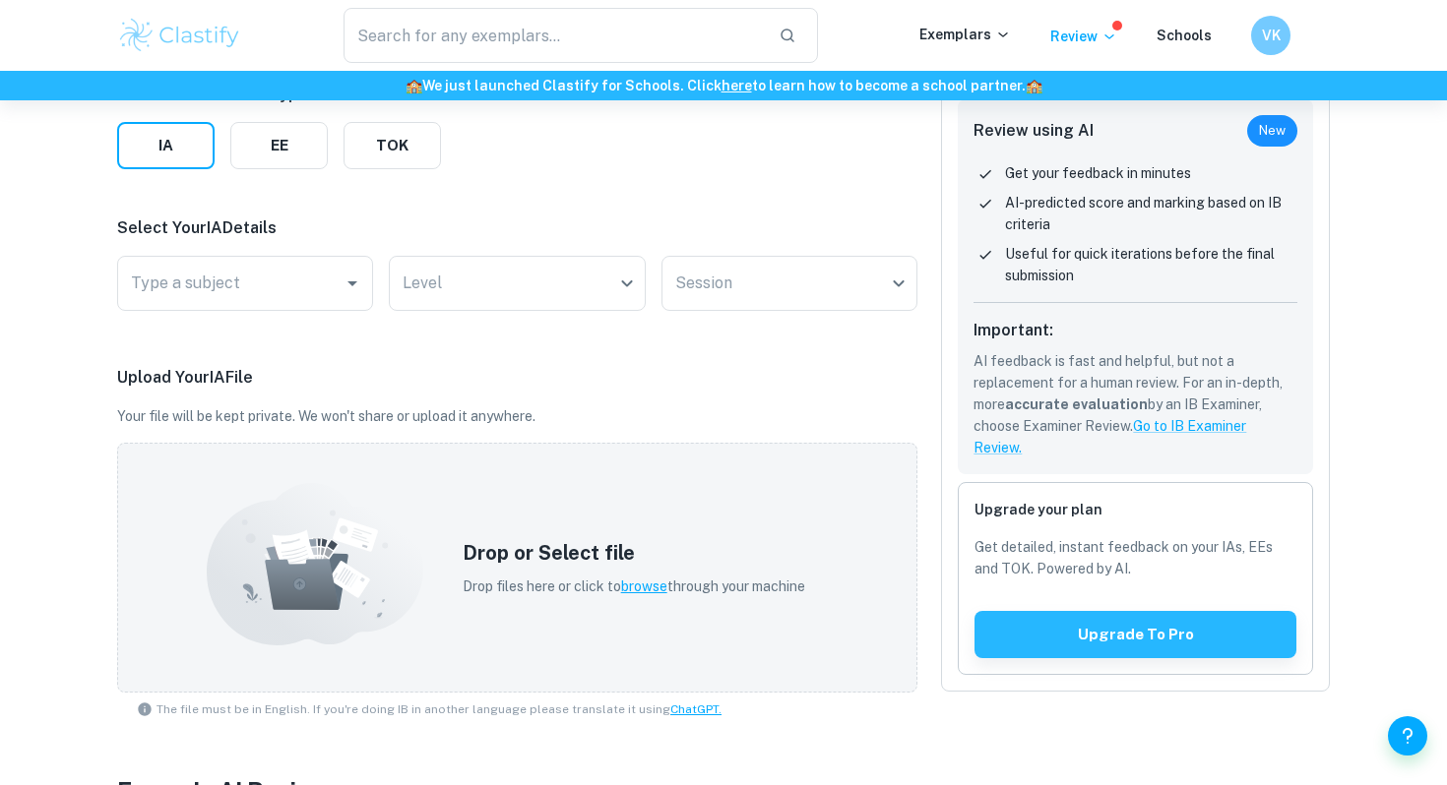
scroll to position [259, 0]
